Goal: Task Accomplishment & Management: Manage account settings

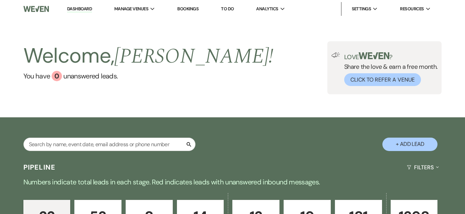
click at [85, 7] on link "Dashboard" at bounding box center [79, 9] width 25 height 7
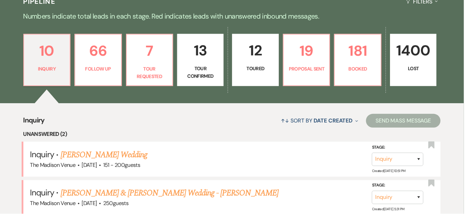
click at [131, 149] on link "[PERSON_NAME] Wedding" at bounding box center [104, 155] width 87 height 12
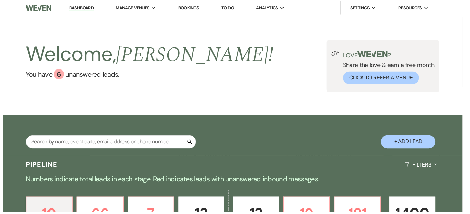
scroll to position [13, 0]
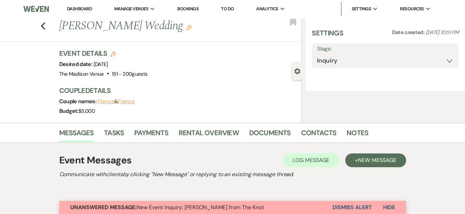
select select "2"
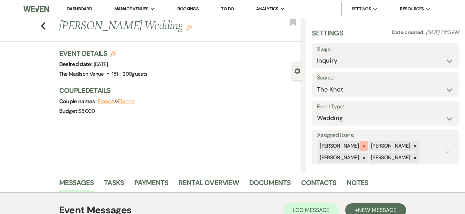
click at [360, 144] on div at bounding box center [364, 146] width 8 height 10
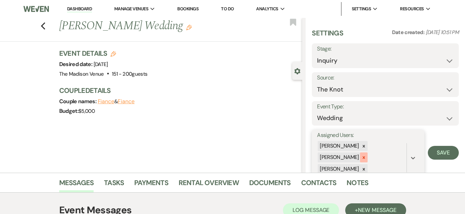
click at [363, 156] on icon at bounding box center [364, 157] width 5 height 5
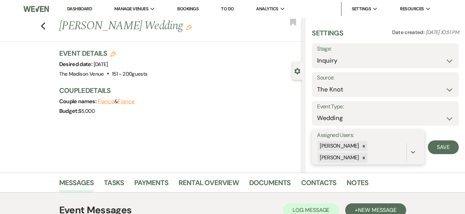
click at [363, 159] on icon at bounding box center [364, 158] width 5 height 5
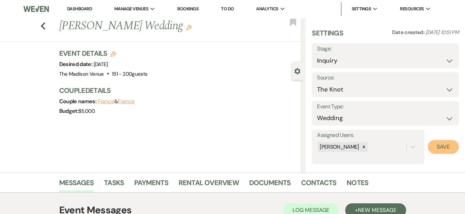
click at [438, 146] on button "Save" at bounding box center [443, 147] width 31 height 14
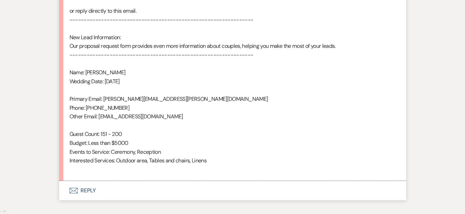
scroll to position [480, 0]
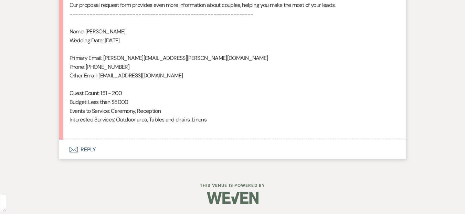
click at [92, 149] on button "Envelope Reply" at bounding box center [232, 149] width 347 height 19
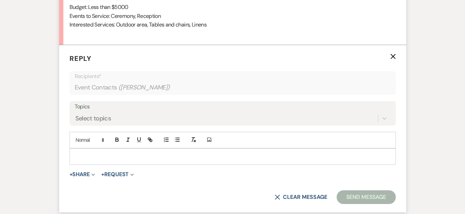
scroll to position [585, 0]
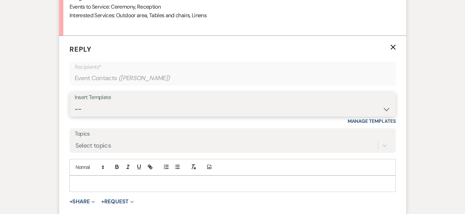
click at [108, 107] on select "-- Weven Planning Portal Introduction (Booked Events) Corporate Lead Follow Up …" at bounding box center [233, 109] width 316 height 13
select select "4626"
click at [75, 103] on select "-- Weven Planning Portal Introduction (Booked Events) Corporate Lead Follow Up …" at bounding box center [233, 109] width 316 height 13
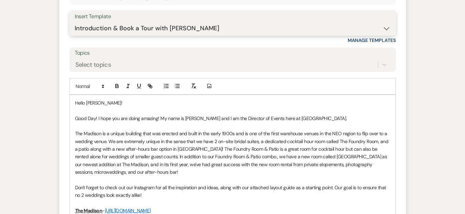
scroll to position [673, 0]
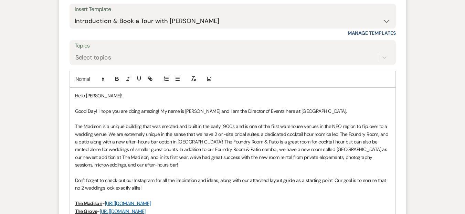
click at [336, 116] on p at bounding box center [232, 119] width 315 height 8
click at [336, 113] on p "Good Day! I hope you are doing amazing! My name is [PERSON_NAME] and I am the D…" at bounding box center [232, 111] width 315 height 8
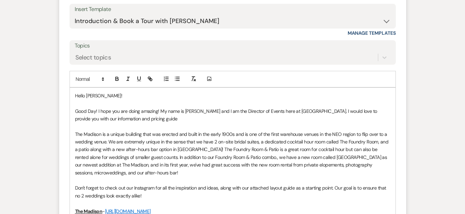
click at [205, 113] on p "Good Day! I hope you are doing amazing! My name is [PERSON_NAME] and I am the D…" at bounding box center [232, 114] width 315 height 15
click at [0, 0] on div "Add a comma [PERSON_NAME] , Ignore Rewrite sentence" at bounding box center [0, 0] width 0 height 0
type textarea "Rewrite"
click at [0, 0] on div "Add a comma [PERSON_NAME] , Ignore Rewrite sentence" at bounding box center [0, 0] width 0 height 0
click at [0, 0] on span "[PERSON_NAME]" at bounding box center [0, 0] width 0 height 0
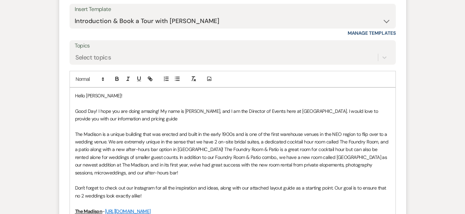
click at [222, 157] on p "The Madison is a unique building that was erected and built in the early 1900s …" at bounding box center [232, 153] width 315 height 46
click at [243, 158] on p "The Madison is a unique building that was erected and built in the early 1900s …" at bounding box center [232, 153] width 315 height 46
click at [86, 150] on p "The Madison is a unique building that was erected and built in the early 1900s …" at bounding box center [232, 153] width 315 height 46
click at [94, 153] on p "The Madison is a unique building that was erected and built in the early 1900s …" at bounding box center [232, 153] width 315 height 46
click at [149, 117] on p "Good Day! I hope you are doing amazing! My name is [PERSON_NAME], and I am the …" at bounding box center [232, 114] width 315 height 15
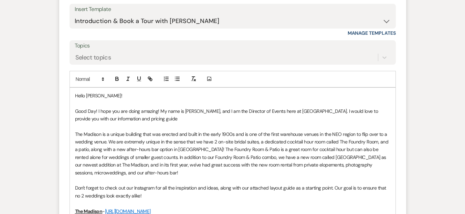
click at [0, 0] on span "guide" at bounding box center [0, 0] width 0 height 0
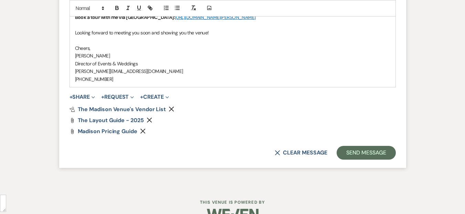
scroll to position [1181, 0]
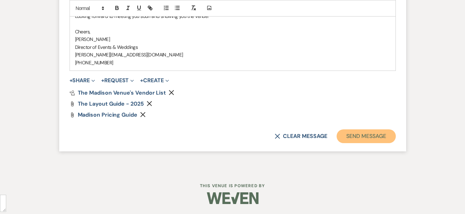
click at [343, 137] on button "Send Message" at bounding box center [366, 136] width 59 height 14
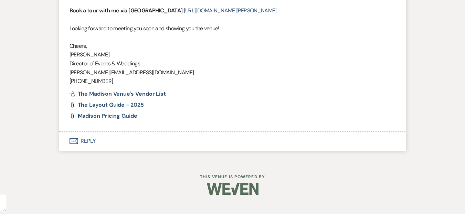
scroll to position [1118, 0]
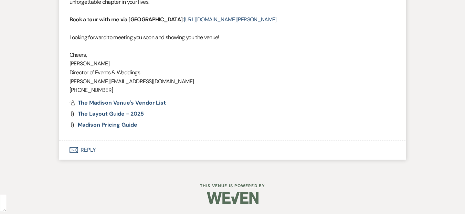
click at [108, 84] on p "[PERSON_NAME][EMAIL_ADDRESS][DOMAIN_NAME]" at bounding box center [233, 81] width 326 height 9
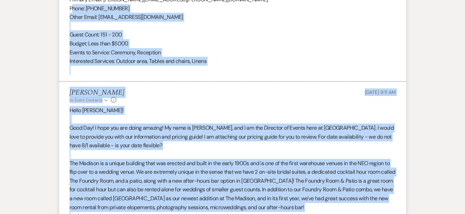
scroll to position [518, 0]
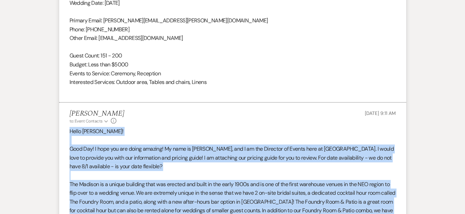
drag, startPoint x: 107, startPoint y: 90, endPoint x: 70, endPoint y: 131, distance: 55.1
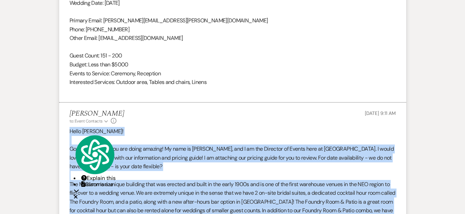
copy div "Lorem Ipsumd! Sita Con! A elit sed doe tempo incidid! Ut labo et Dolor Magnaal,…"
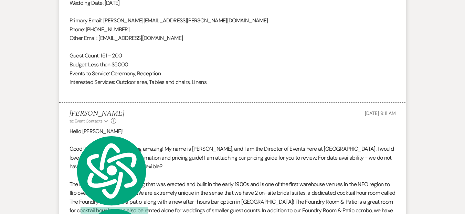
click at [207, 112] on div "[PERSON_NAME] to: Event Contacts Expand Info [DATE] 9:11 AM" at bounding box center [233, 116] width 326 height 15
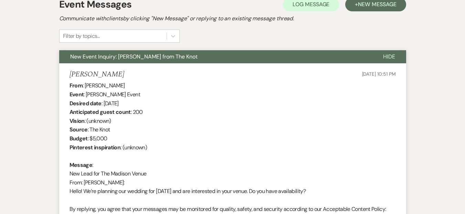
scroll to position [0, 0]
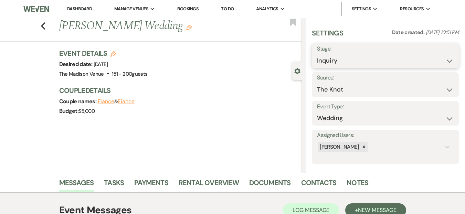
click at [341, 65] on select "Inquiry Follow Up Tour Requested Tour Confirmed Toured Proposal Sent Booked Lost" at bounding box center [385, 60] width 137 height 13
select select "8"
click at [317, 54] on select "Inquiry Follow Up Tour Requested Tour Confirmed Toured Proposal Sent Booked Lost" at bounding box center [385, 60] width 137 height 13
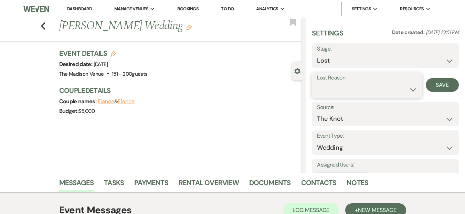
click at [343, 84] on select "Booked Elsewhere Budget Date Unavailable No Response Not a Good Match Capacity …" at bounding box center [367, 89] width 100 height 13
select select "8"
click at [317, 83] on select "Booked Elsewhere Budget Date Unavailable No Response Not a Good Match Capacity …" at bounding box center [367, 89] width 100 height 13
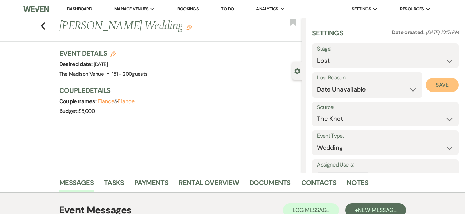
click at [427, 90] on button "Save" at bounding box center [442, 85] width 33 height 14
click at [82, 10] on link "Dashboard" at bounding box center [79, 9] width 25 height 7
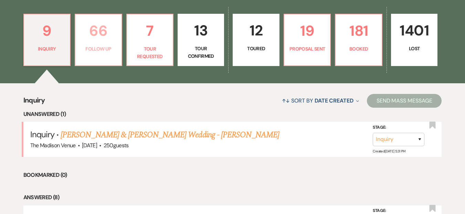
click at [117, 43] on link "66 Follow Up" at bounding box center [98, 40] width 47 height 52
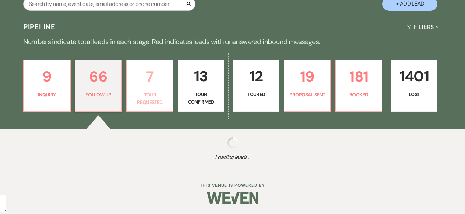
select select "9"
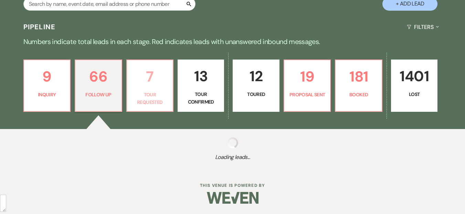
select select "9"
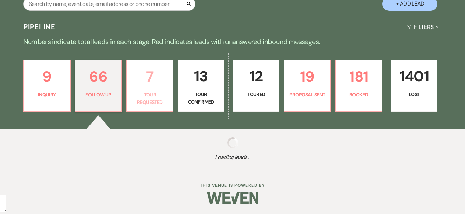
select select "9"
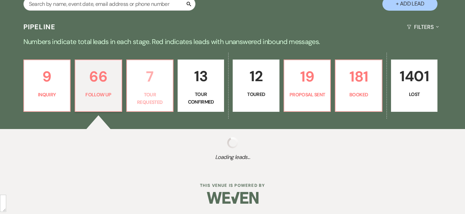
select select "9"
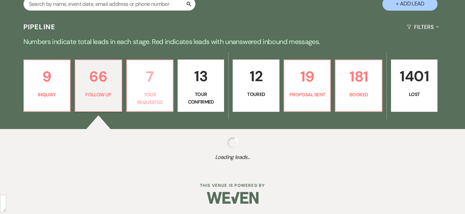
select select "9"
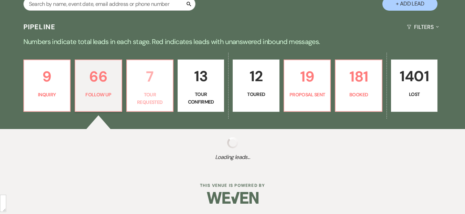
select select "9"
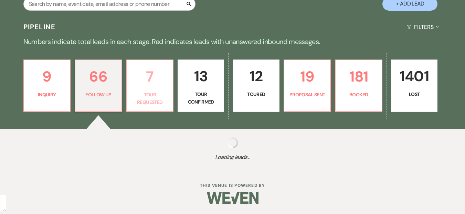
select select "9"
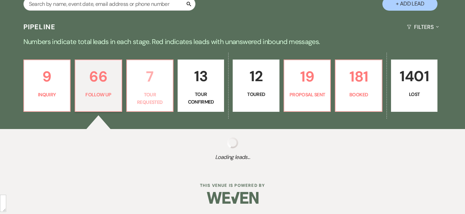
select select "9"
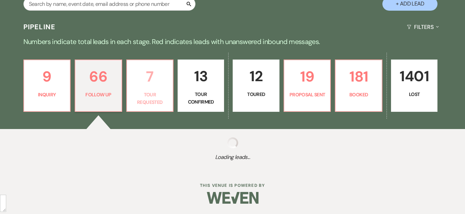
select select "9"
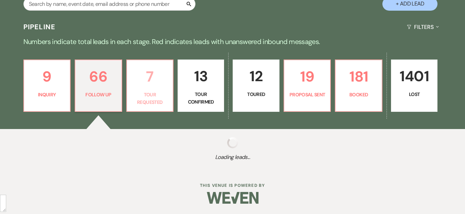
select select "9"
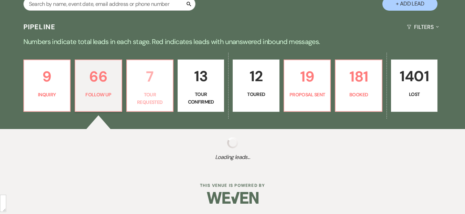
select select "9"
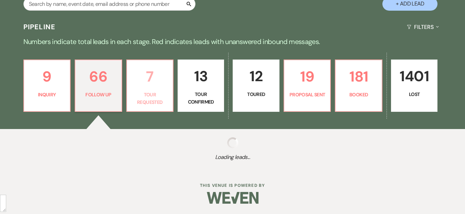
select select "9"
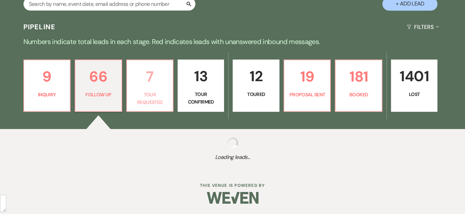
select select "9"
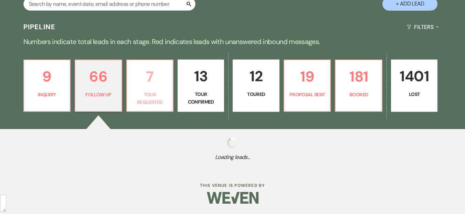
select select "9"
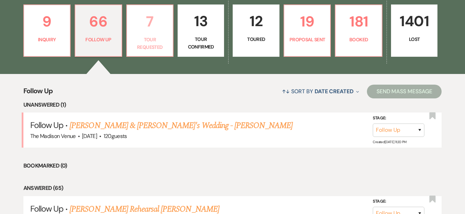
click at [159, 46] on p "Tour Requested" at bounding box center [150, 43] width 38 height 15
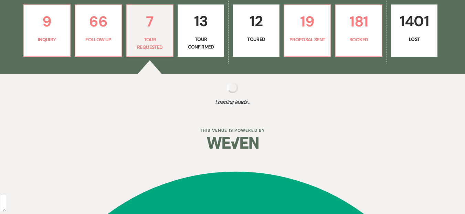
scroll to position [196, 0]
select select "2"
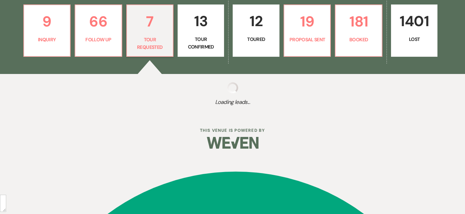
select select "2"
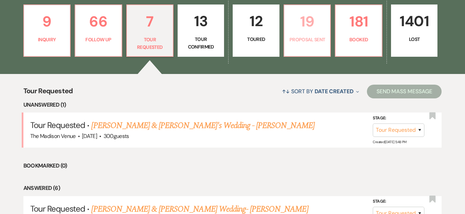
click at [305, 34] on link "19 Proposal Sent" at bounding box center [307, 30] width 47 height 52
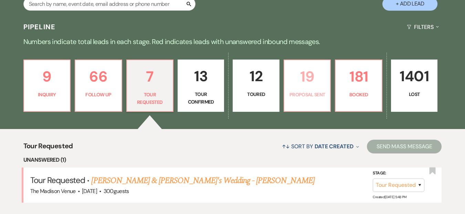
select select "6"
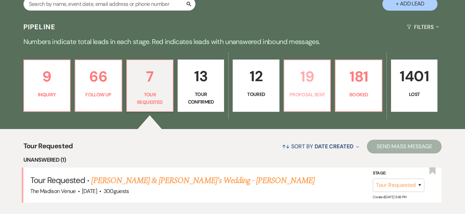
select select "6"
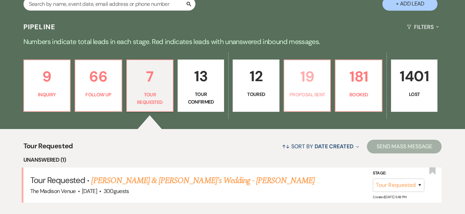
select select "6"
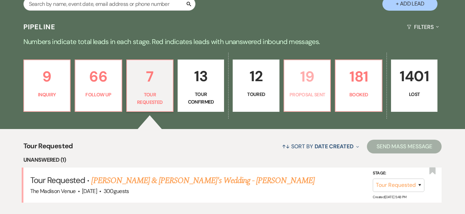
select select "6"
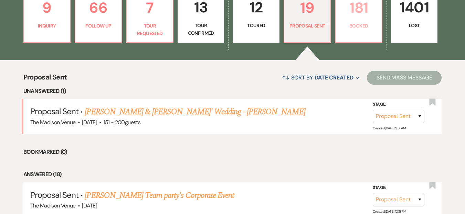
click at [373, 41] on link "181 Booked" at bounding box center [358, 17] width 47 height 52
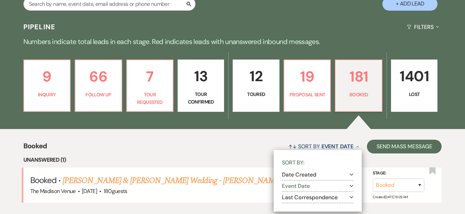
click at [311, 150] on div "Sort By: Date Created Expand Event Date Expand Last Correspondence Expand" at bounding box center [318, 181] width 88 height 62
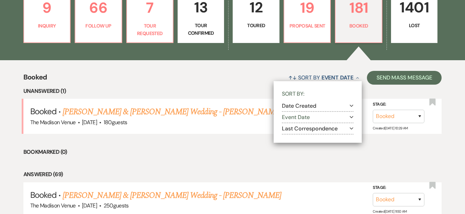
click at [190, 79] on div "↑↓ Sort By Event Date Collapse Sort By: Date Created Expand Event Date Expand L…" at bounding box center [244, 78] width 395 height 18
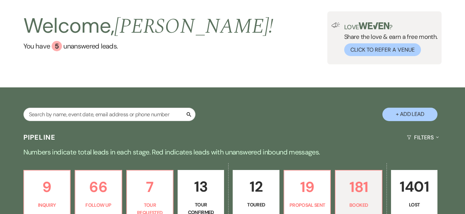
scroll to position [0, 0]
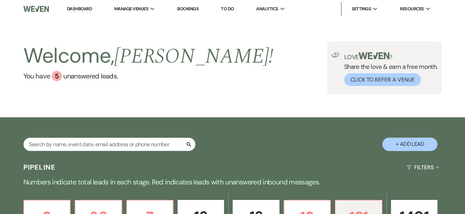
click at [81, 7] on link "Dashboard" at bounding box center [79, 9] width 25 height 7
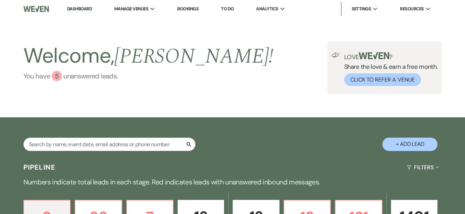
click at [90, 77] on link "You have 5 unanswered lead s ." at bounding box center [148, 76] width 250 height 10
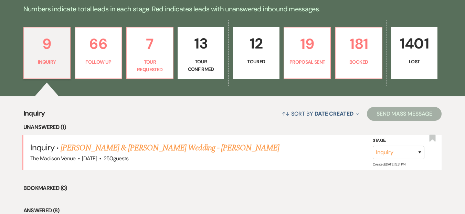
scroll to position [203, 0]
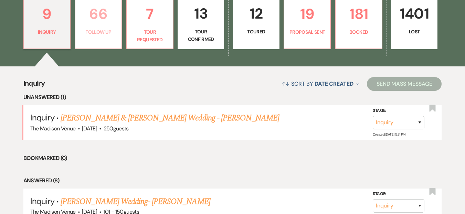
click at [90, 38] on link "66 Follow Up" at bounding box center [98, 23] width 47 height 52
select select "9"
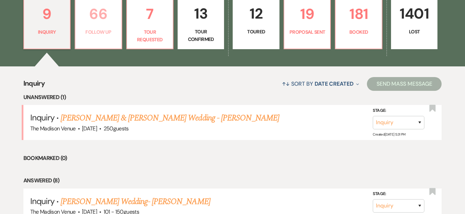
select select "9"
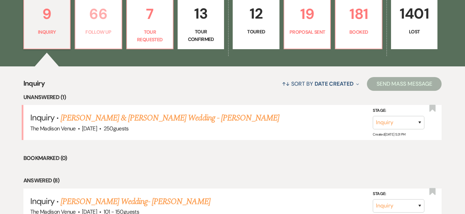
select select "9"
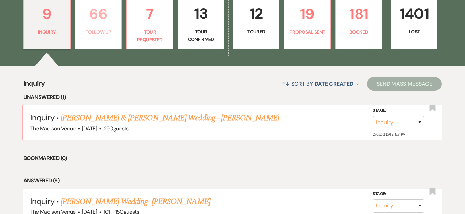
select select "9"
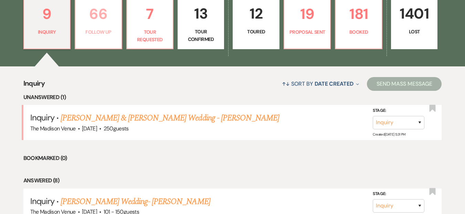
select select "9"
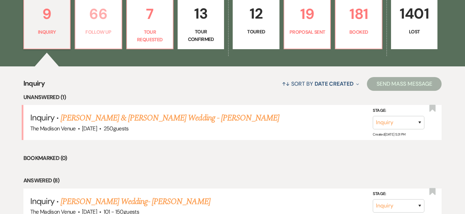
select select "9"
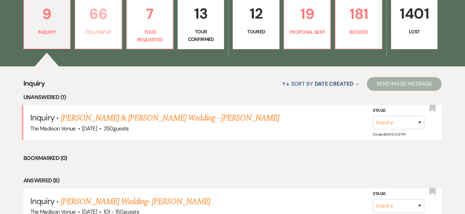
select select "9"
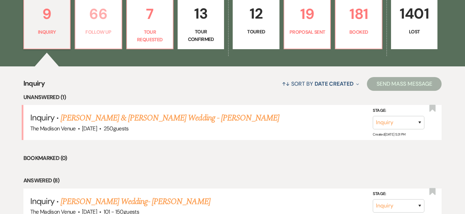
select select "9"
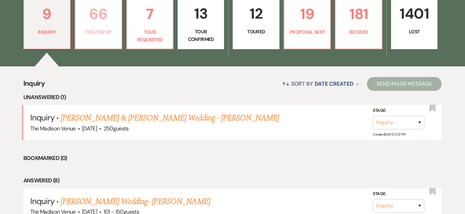
select select "9"
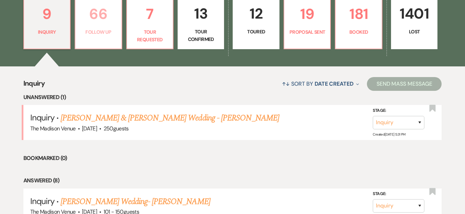
select select "9"
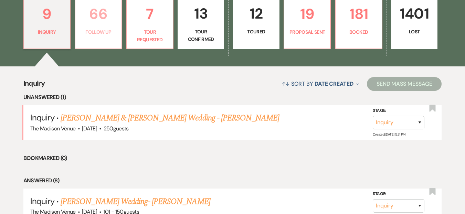
select select "9"
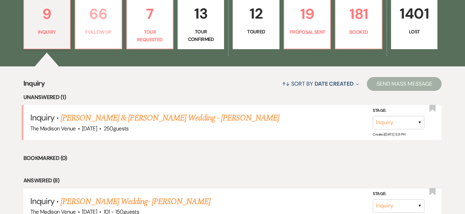
select select "9"
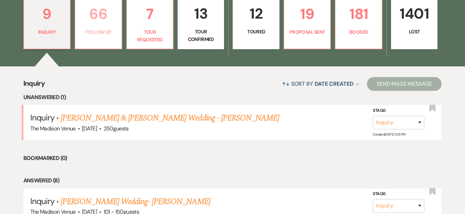
select select "9"
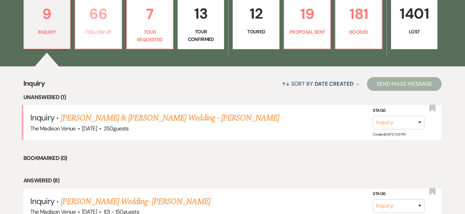
select select "9"
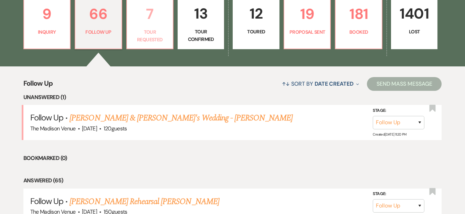
click at [143, 32] on p "Tour Requested" at bounding box center [150, 35] width 38 height 15
select select "2"
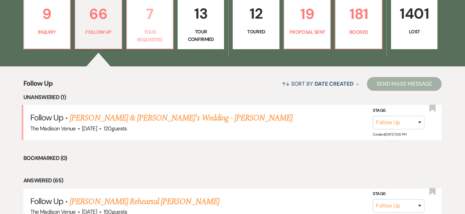
select select "2"
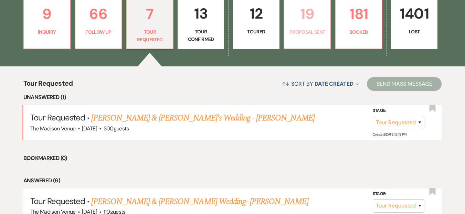
click at [298, 35] on p "Proposal Sent" at bounding box center [308, 32] width 38 height 8
select select "6"
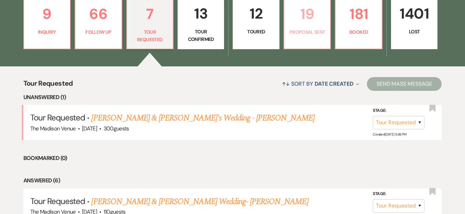
select select "6"
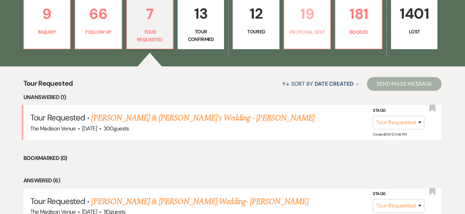
select select "6"
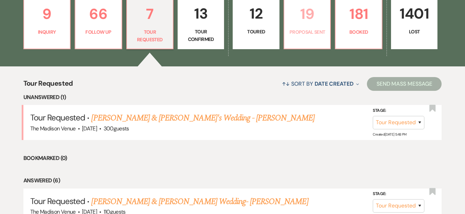
select select "6"
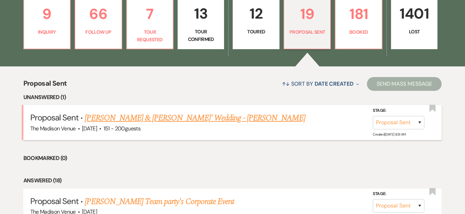
click at [175, 117] on link "[PERSON_NAME] & [PERSON_NAME]' Wedding - [PERSON_NAME]" at bounding box center [195, 118] width 220 height 12
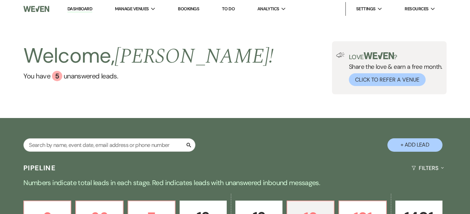
select select "6"
select select "2"
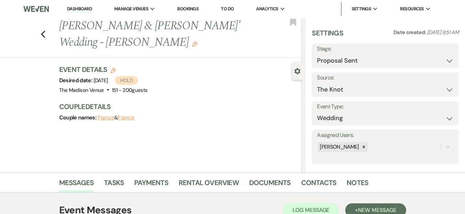
click at [76, 10] on link "Dashboard" at bounding box center [79, 9] width 25 height 7
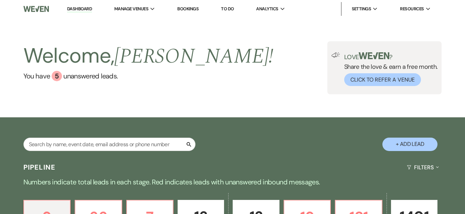
click at [77, 9] on link "Dashboard" at bounding box center [79, 9] width 25 height 7
click at [105, 77] on link "You have 5 unanswered lead s ." at bounding box center [148, 76] width 250 height 10
click at [82, 6] on link "Dashboard" at bounding box center [79, 9] width 25 height 7
click at [252, 68] on div "Welcome, [PERSON_NAME] ! You have 5 unanswered lead s . Love ? Share the love &…" at bounding box center [232, 67] width 465 height 53
click at [73, 2] on li "Dashboard" at bounding box center [80, 9] width 32 height 14
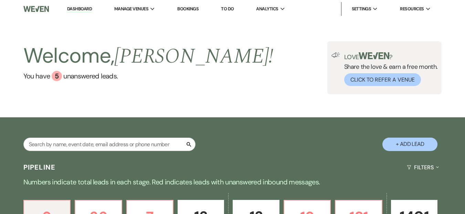
click at [61, 9] on ul "Dashboard Manage Venues Expand The Madison Venue Bookings To Do Analytics Expan…" at bounding box center [249, 9] width 386 height 14
click at [73, 8] on link "Dashboard" at bounding box center [79, 9] width 25 height 7
click at [69, 0] on nav "Dashboard Manage Venues Expand The Madison Venue Bookings To Do Analytics Expan…" at bounding box center [232, 9] width 465 height 18
click at [70, 6] on link "Dashboard" at bounding box center [79, 9] width 25 height 7
click at [82, 2] on li "Dashboard" at bounding box center [80, 9] width 32 height 14
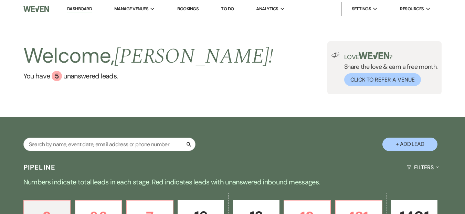
click at [81, 10] on link "Dashboard" at bounding box center [79, 9] width 25 height 7
click at [77, 2] on li "Dashboard" at bounding box center [80, 9] width 32 height 14
click at [77, 12] on link "Dashboard" at bounding box center [79, 9] width 25 height 7
click at [75, 81] on div "Welcome, [PERSON_NAME] ! You have 5 unanswered lead s ." at bounding box center [148, 67] width 250 height 53
click at [113, 78] on link "You have 5 unanswered lead s ." at bounding box center [148, 76] width 250 height 10
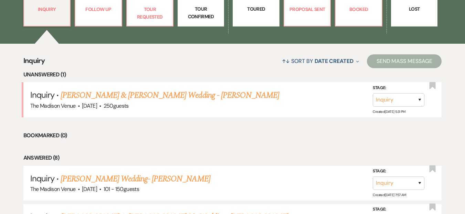
scroll to position [126, 0]
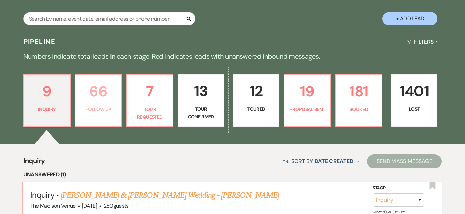
click at [90, 85] on p "66" at bounding box center [99, 91] width 38 height 23
select select "9"
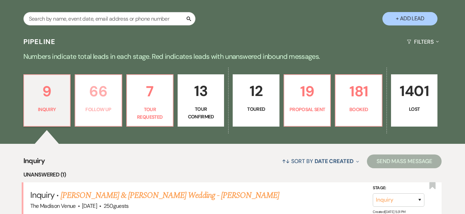
select select "9"
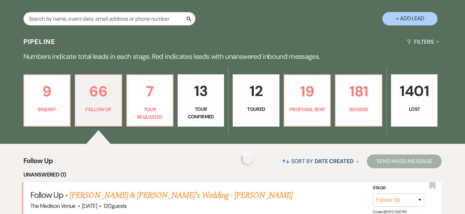
scroll to position [193, 0]
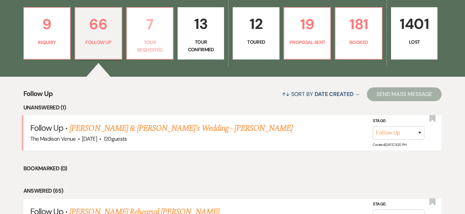
click at [145, 29] on p "7" at bounding box center [150, 24] width 38 height 23
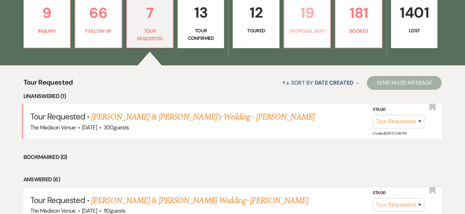
scroll to position [205, 0]
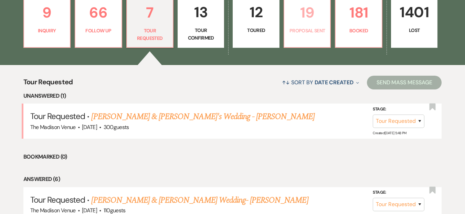
click at [309, 44] on link "19 Proposal Sent" at bounding box center [307, 22] width 47 height 52
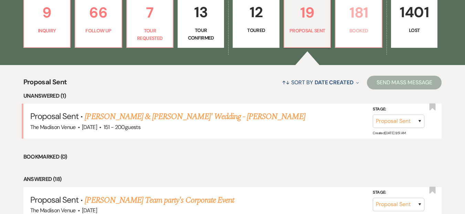
click at [351, 21] on p "181" at bounding box center [359, 12] width 38 height 23
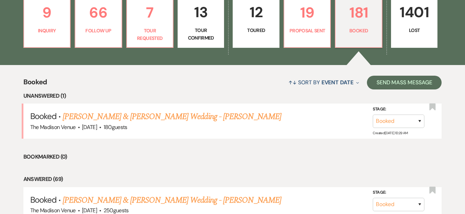
click at [272, 98] on li "Unanswered (1)" at bounding box center [232, 96] width 419 height 9
